Goal: Information Seeking & Learning: Check status

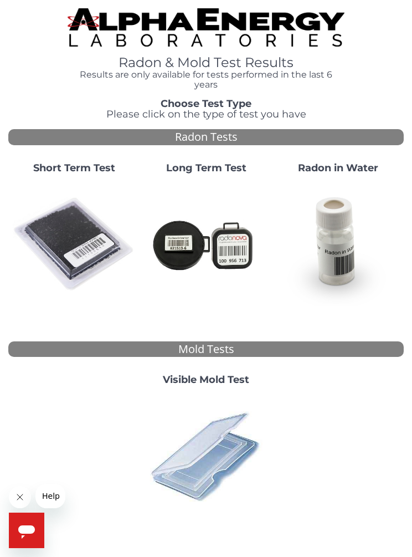
click at [78, 241] on img at bounding box center [74, 244] width 123 height 123
click at [83, 228] on img at bounding box center [74, 244] width 123 height 123
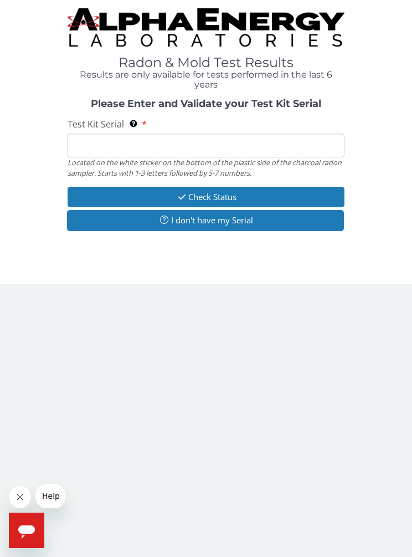
click at [141, 142] on input "Test Kit Serial Located on the white sticker on the bottom of the plastic side …" at bounding box center [206, 146] width 277 height 24
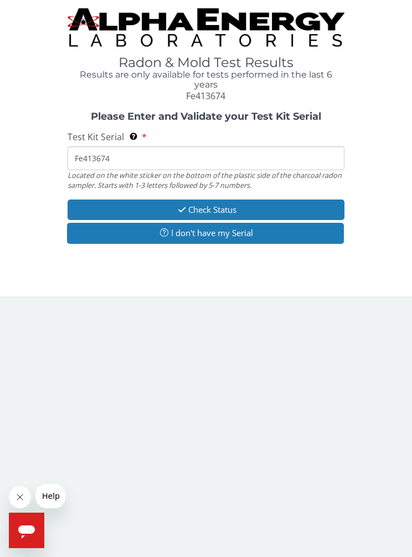
type input "Fe413674"
click at [261, 206] on button "Check Status" at bounding box center [206, 209] width 277 height 20
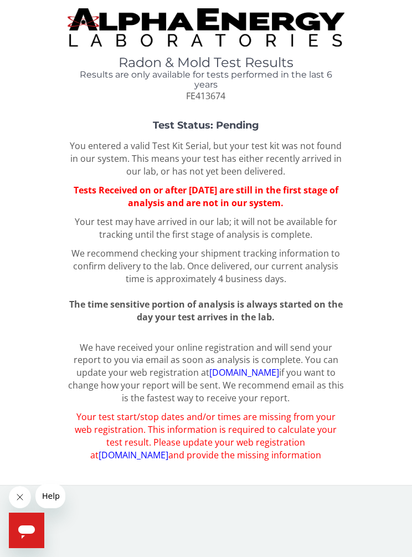
click at [368, 413] on div "We have received your online registration and will send your report to you via …" at bounding box center [206, 404] width 396 height 126
click at [381, 404] on div "We have received your online registration and will send your report to you via …" at bounding box center [206, 404] width 396 height 126
